Goal: Navigation & Orientation: Understand site structure

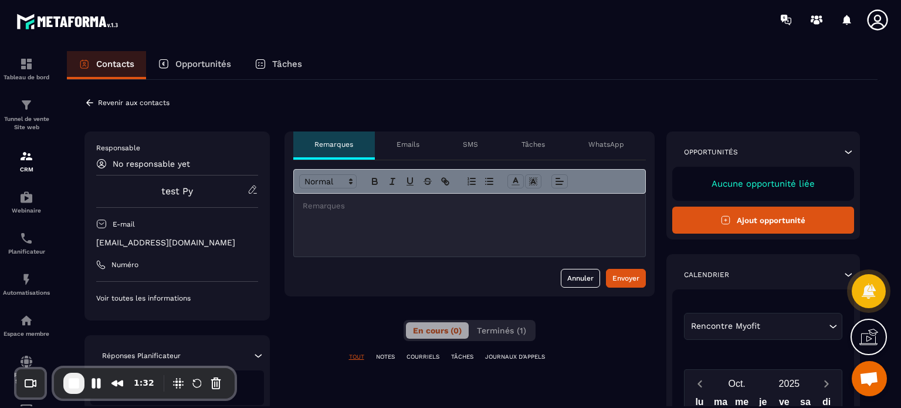
click at [87, 98] on icon at bounding box center [89, 102] width 11 height 11
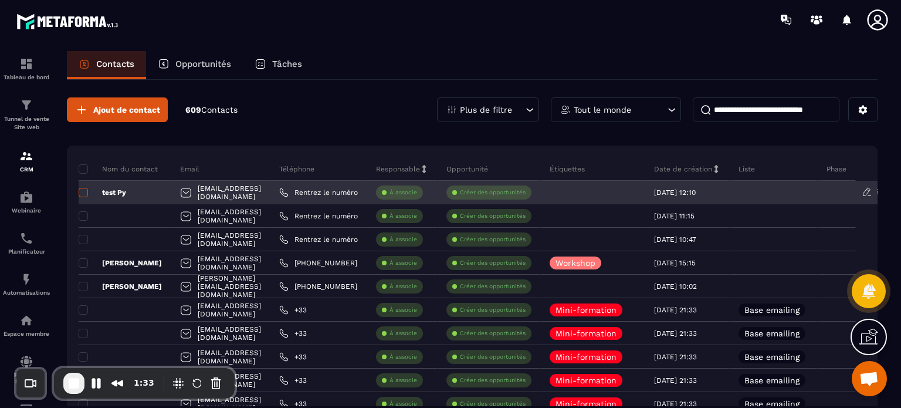
click at [82, 192] on span at bounding box center [83, 192] width 9 height 9
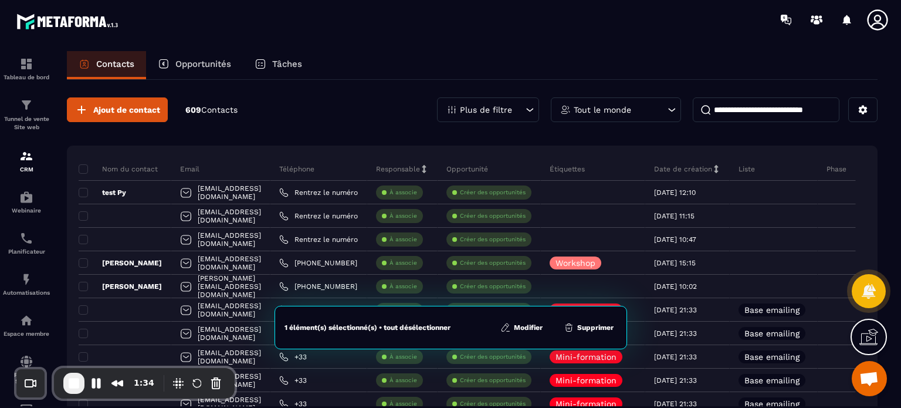
click at [539, 324] on button "Modifier" at bounding box center [521, 328] width 49 height 12
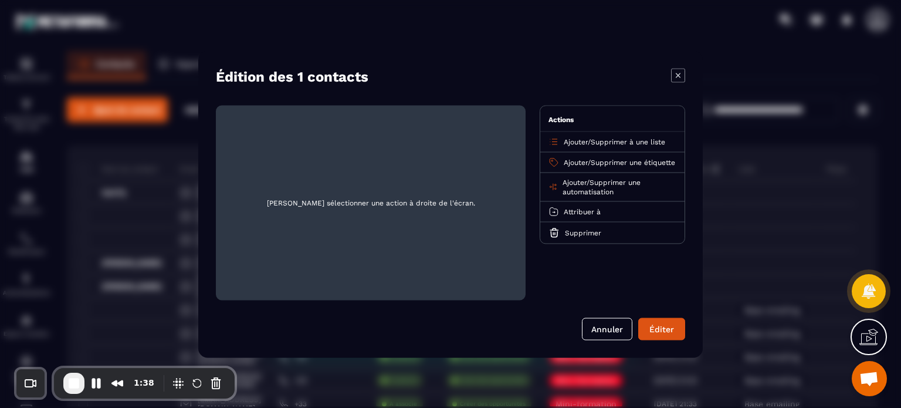
click at [572, 161] on span "Ajouter" at bounding box center [576, 162] width 24 height 8
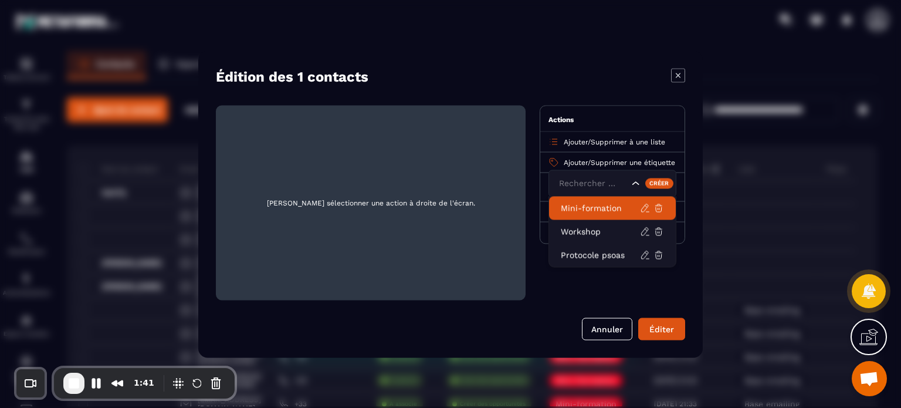
click at [675, 72] on icon "Modal window" at bounding box center [678, 75] width 14 height 14
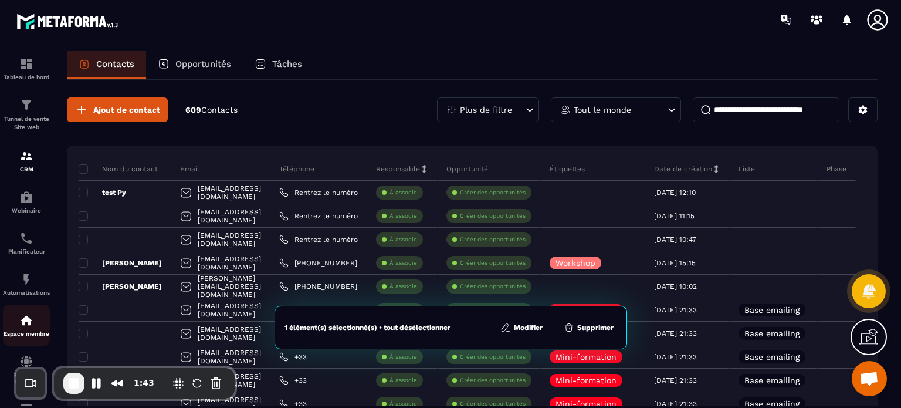
click at [22, 330] on div "Espace membre" at bounding box center [26, 324] width 47 height 23
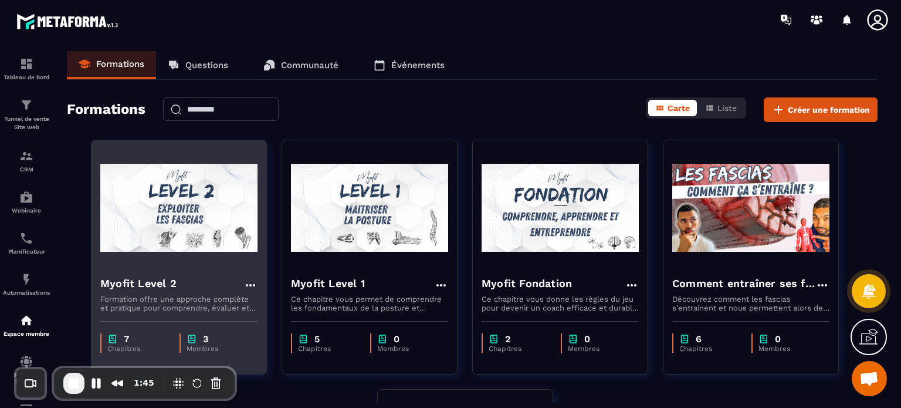
click at [195, 224] on img at bounding box center [178, 207] width 157 height 117
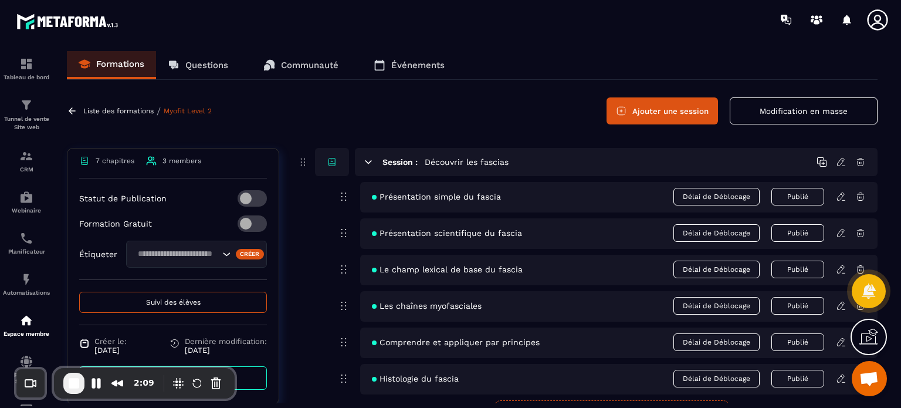
scroll to position [261, 0]
click at [22, 166] on div "CRM" at bounding box center [26, 160] width 47 height 23
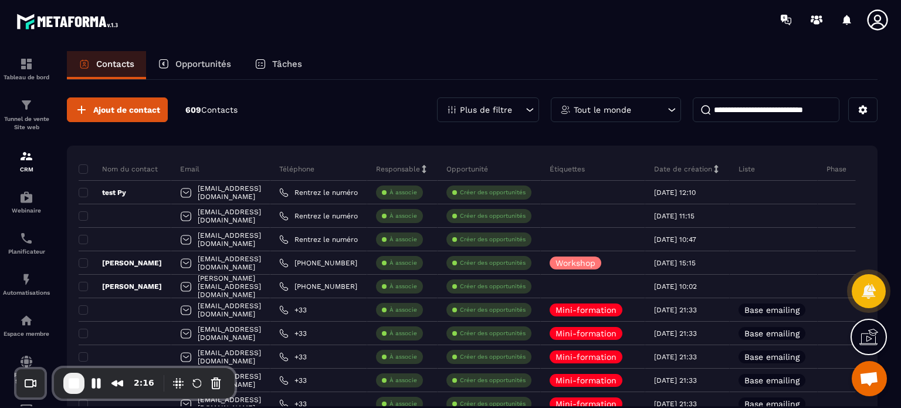
click at [19, 337] on p "Espace membre" at bounding box center [26, 333] width 47 height 6
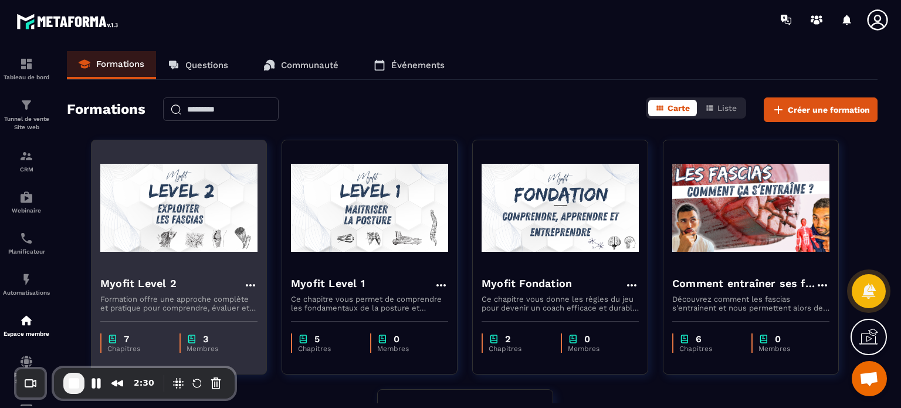
click at [216, 243] on img at bounding box center [178, 207] width 157 height 117
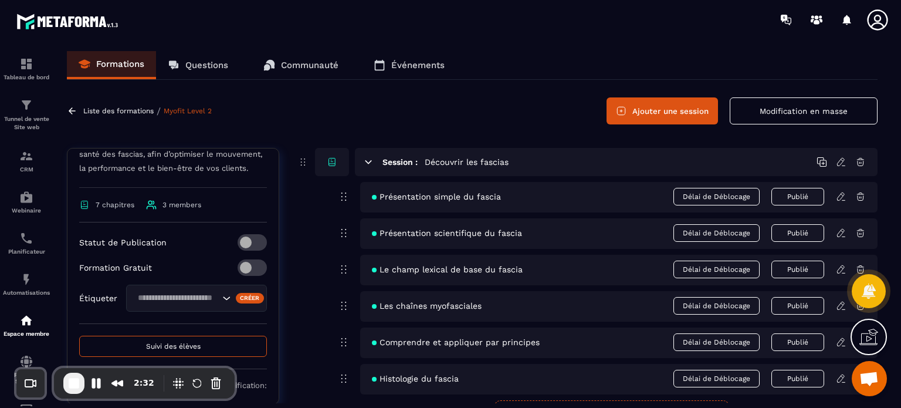
scroll to position [218, 0]
click at [170, 302] on input "Search for option" at bounding box center [177, 295] width 86 height 13
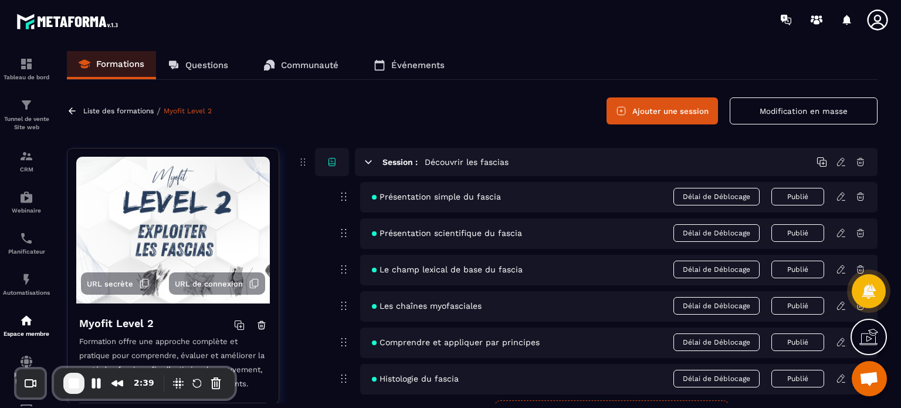
scroll to position [2, 0]
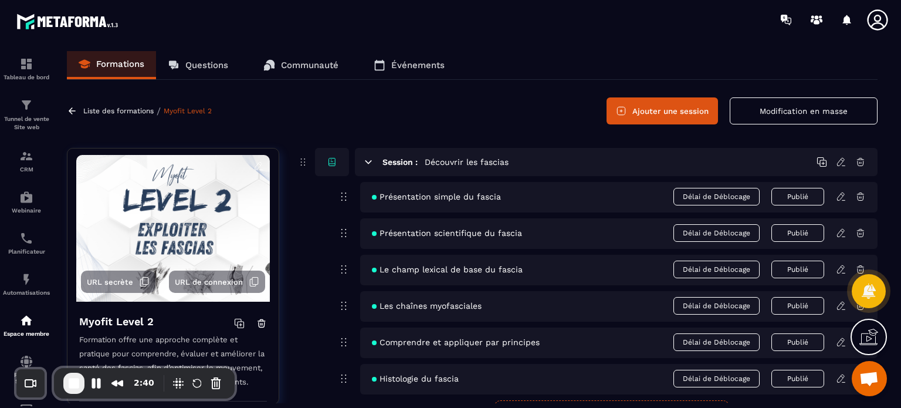
click at [109, 286] on span "URL secrète" at bounding box center [110, 282] width 46 height 9
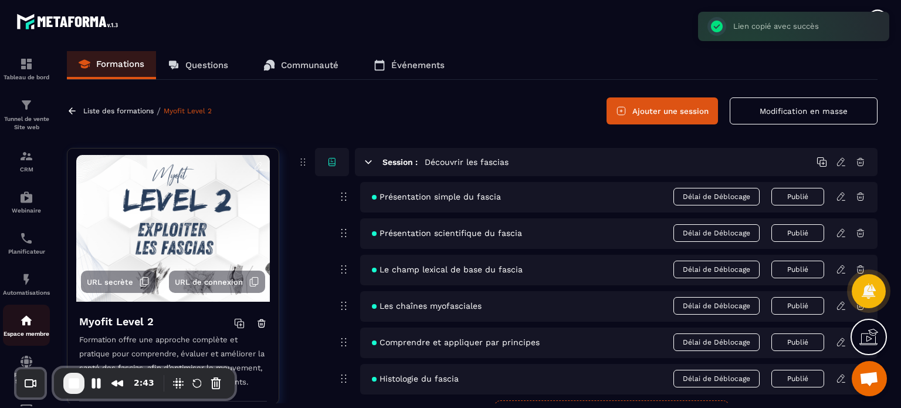
click at [27, 319] on img at bounding box center [26, 320] width 14 height 14
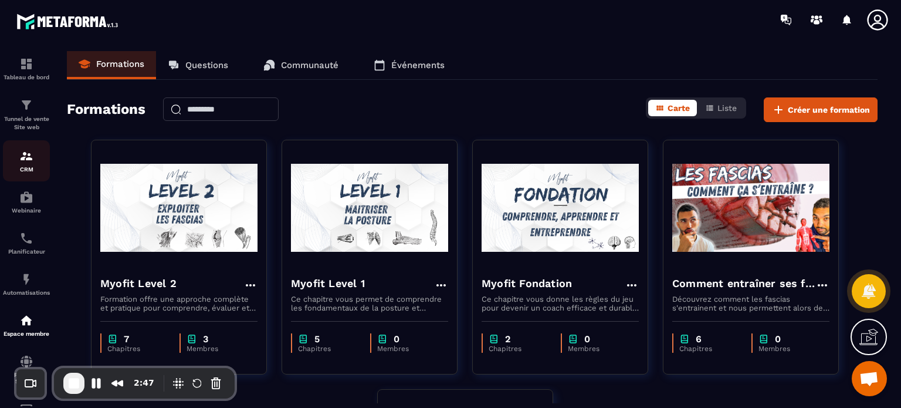
click at [32, 158] on img at bounding box center [26, 156] width 14 height 14
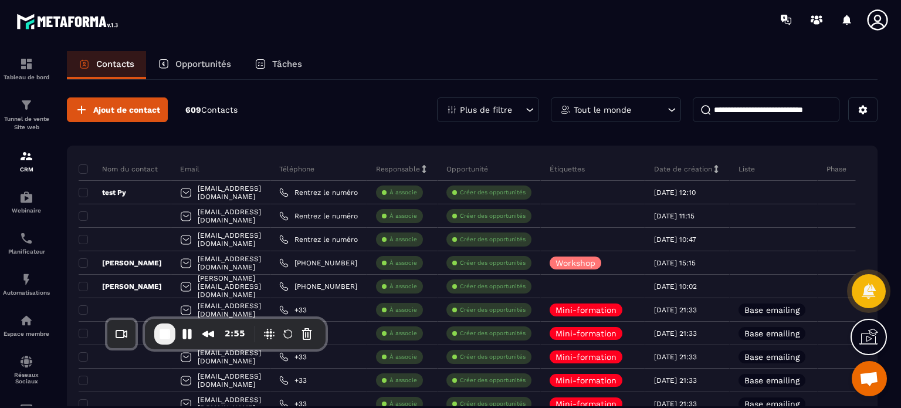
drag, startPoint x: 89, startPoint y: 370, endPoint x: 181, endPoint y: 320, distance: 104.2
click at [181, 320] on div "2:55" at bounding box center [235, 334] width 181 height 31
click at [19, 404] on link "E-mailing" at bounding box center [26, 413] width 47 height 41
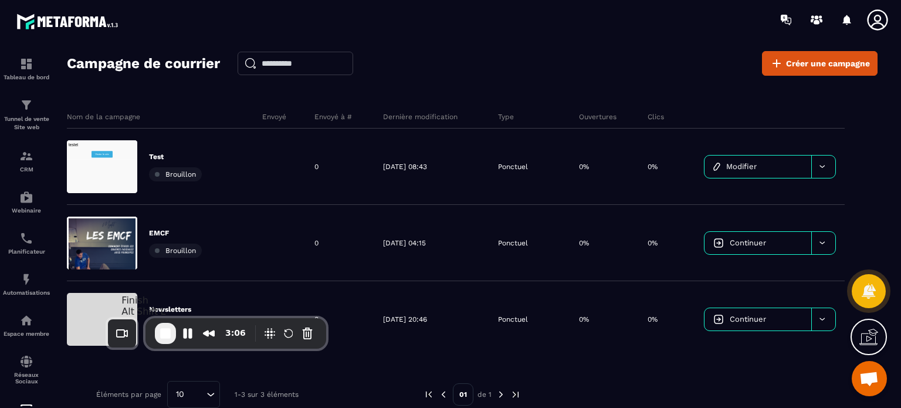
click at [167, 337] on span "End Recording" at bounding box center [165, 333] width 14 height 14
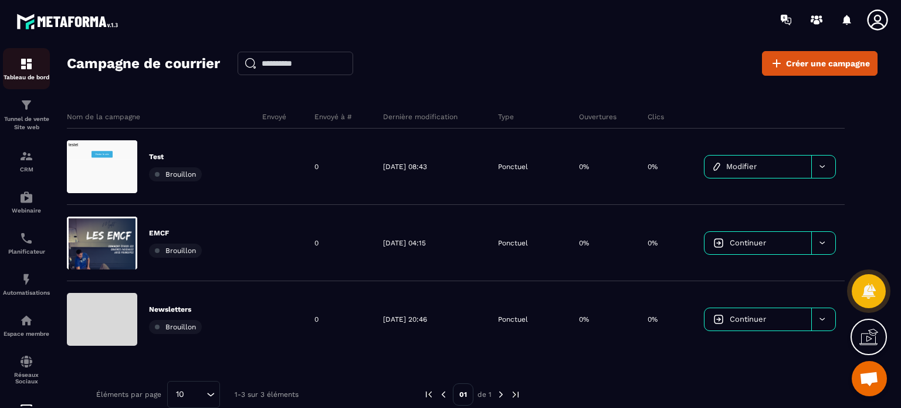
click at [19, 65] on img at bounding box center [26, 64] width 14 height 14
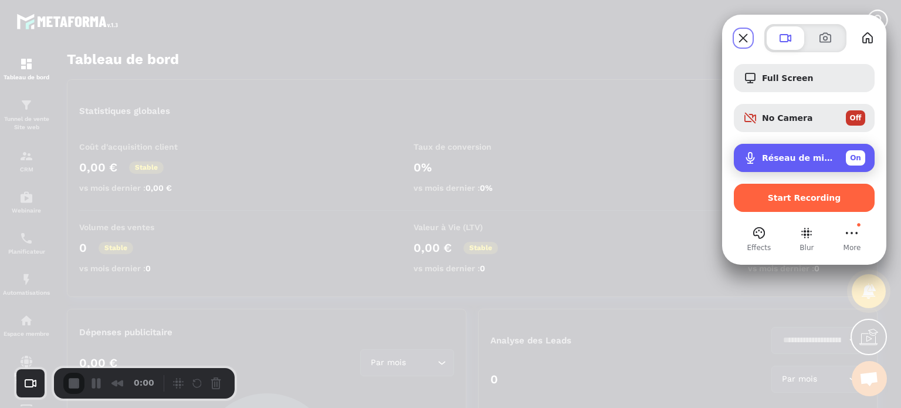
click at [758, 161] on div "Microphone options" at bounding box center [752, 158] width 19 height 14
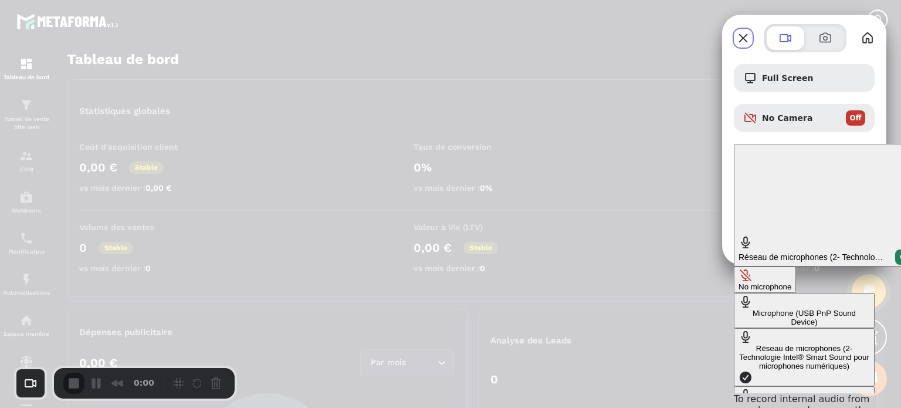
click at [739, 282] on div "No microphone" at bounding box center [765, 286] width 53 height 9
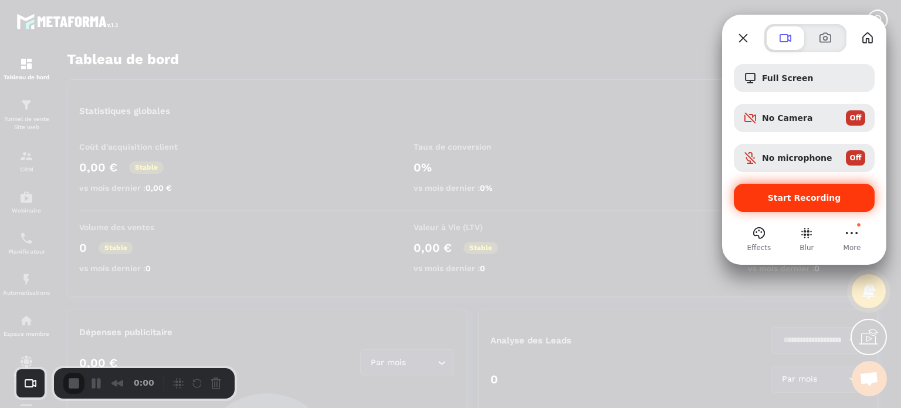
click at [790, 204] on div "Start Recording" at bounding box center [804, 198] width 141 height 28
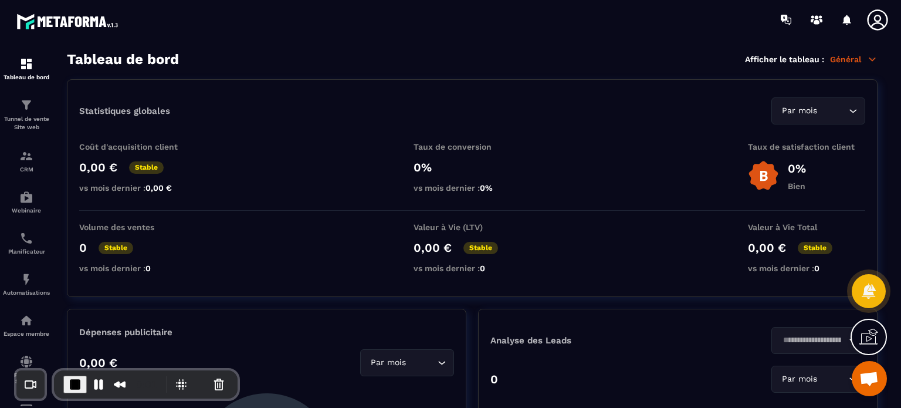
click at [884, 21] on icon at bounding box center [877, 19] width 23 height 23
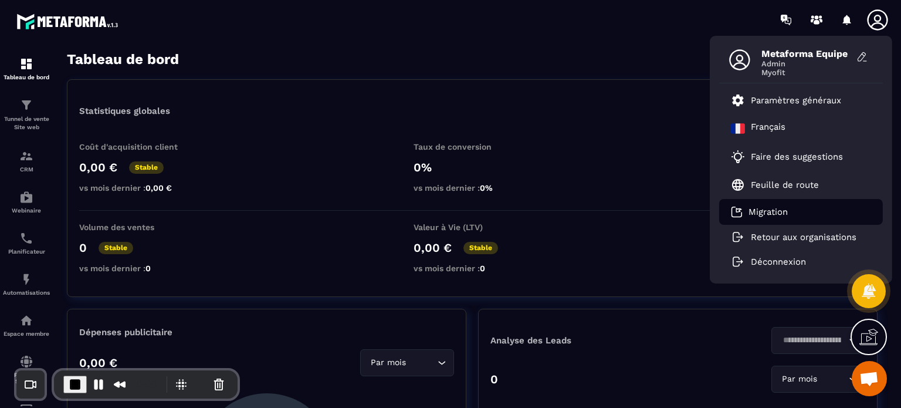
click at [755, 210] on p "Migration" at bounding box center [768, 212] width 39 height 11
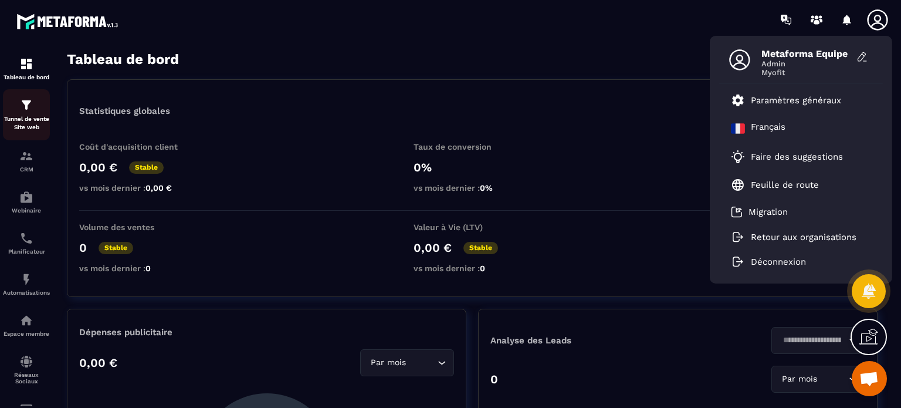
click at [40, 122] on p "Tunnel de vente Site web" at bounding box center [26, 123] width 47 height 16
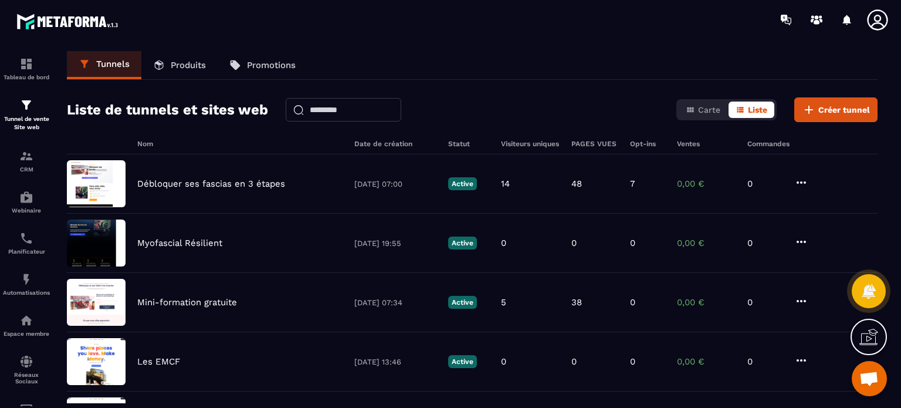
click at [880, 18] on icon at bounding box center [877, 19] width 23 height 23
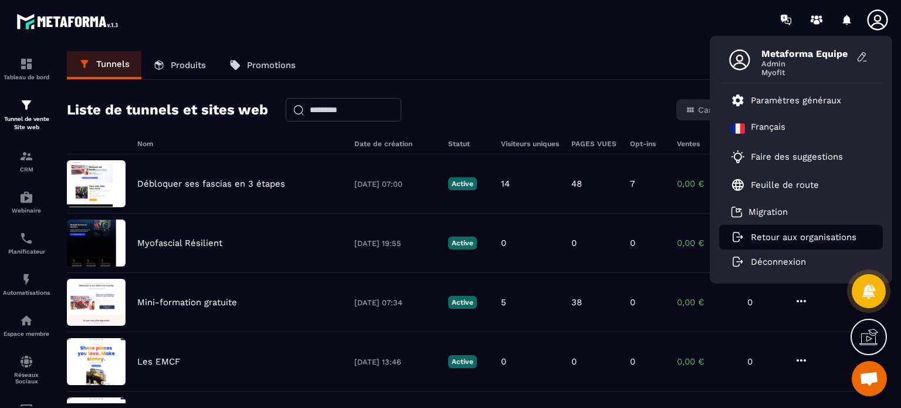
click at [787, 235] on p "Retour aux organisations" at bounding box center [804, 237] width 106 height 11
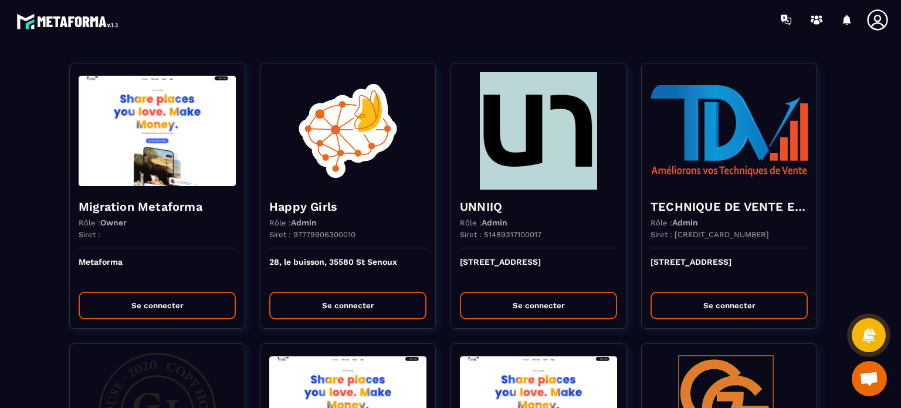
scroll to position [2490, 0]
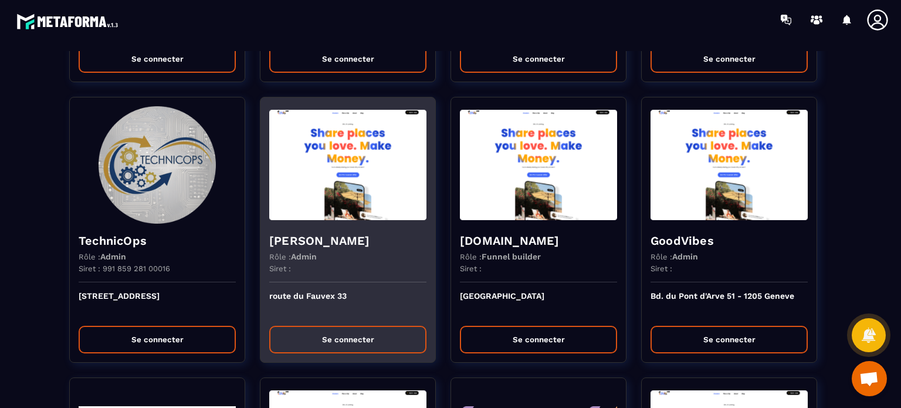
click at [381, 252] on div "Rôle : Admin" at bounding box center [347, 256] width 157 height 9
